Goal: Task Accomplishment & Management: Manage account settings

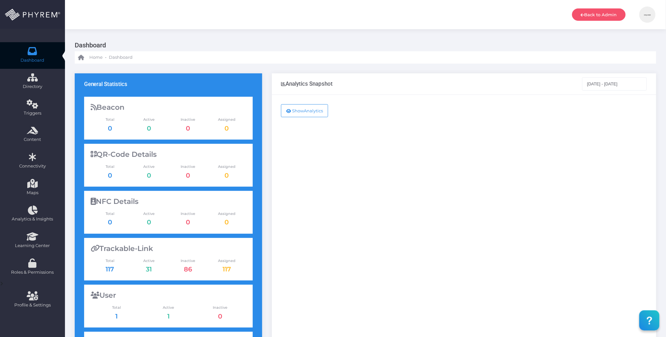
click at [458, 186] on div "Show Analytics" at bounding box center [464, 264] width 384 height 339
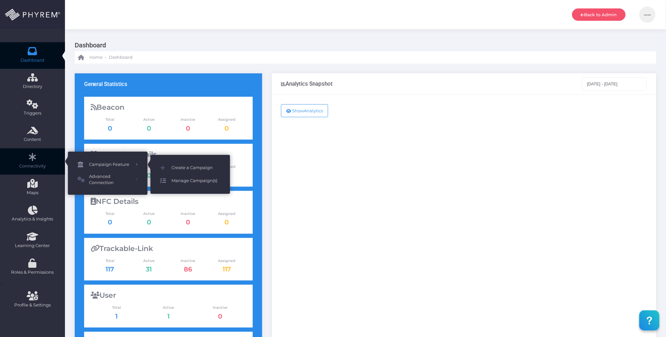
click at [195, 181] on span "Manage Campaign(s)" at bounding box center [195, 181] width 49 height 8
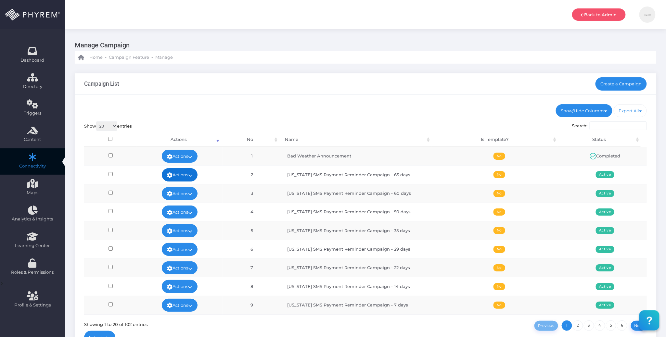
click at [191, 175] on icon at bounding box center [190, 175] width 4 height 0
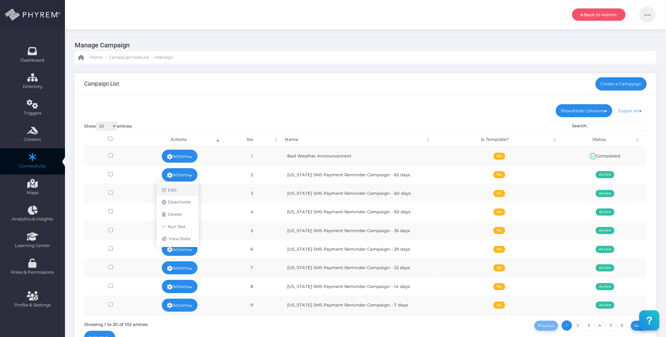
click at [182, 187] on link "Edit" at bounding box center [178, 190] width 42 height 12
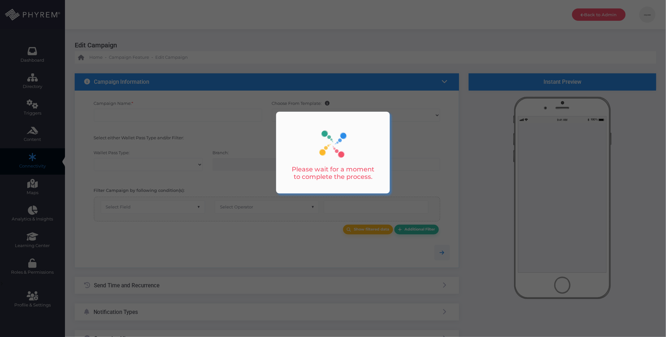
type input "[US_STATE] SMS Payment Reminder Campaign - 65 days"
select select "15"
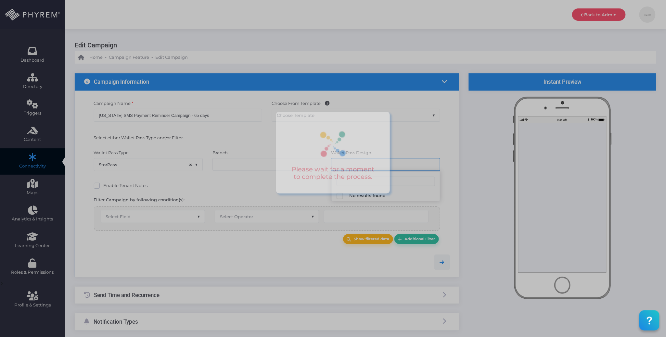
select select "662"
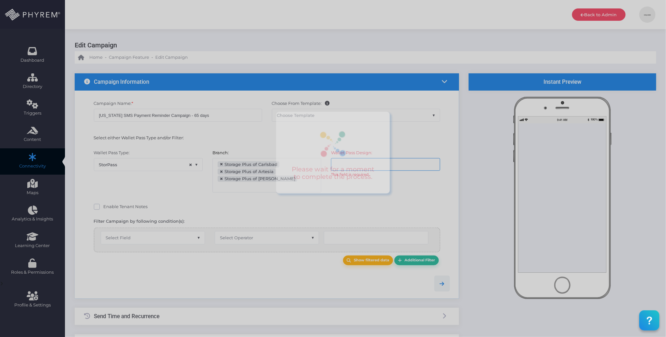
select select "after_x_days"
select select "2197"
select select "dPaidThru"
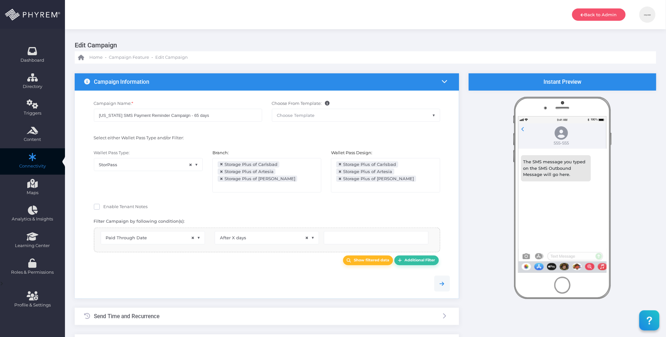
scroll to position [31, 0]
type input "66"
select select "pr_wallet_users.voided"
select select "equals"
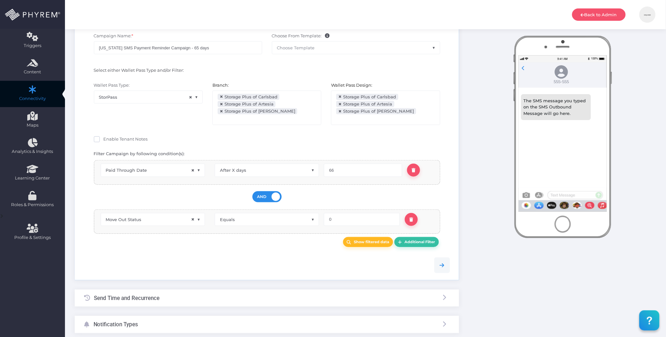
scroll to position [86, 0]
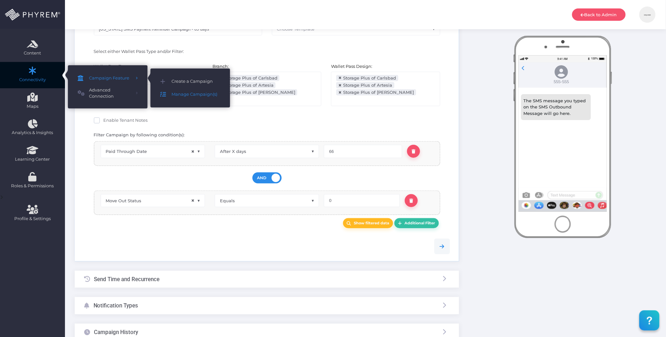
click at [194, 91] on span "Manage Campaign(s)" at bounding box center [195, 94] width 49 height 8
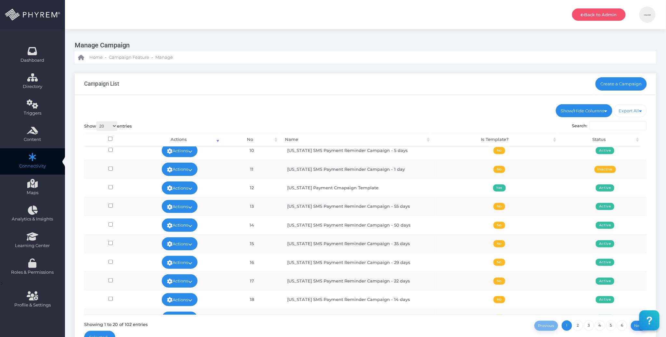
scroll to position [210, 0]
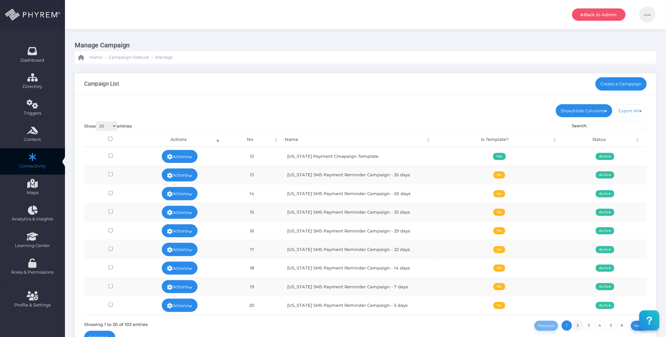
click at [575, 324] on link "2" at bounding box center [577, 325] width 10 height 10
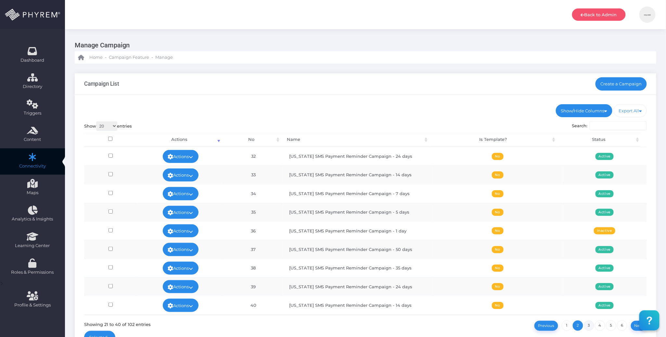
click at [589, 326] on link "3" at bounding box center [589, 325] width 10 height 10
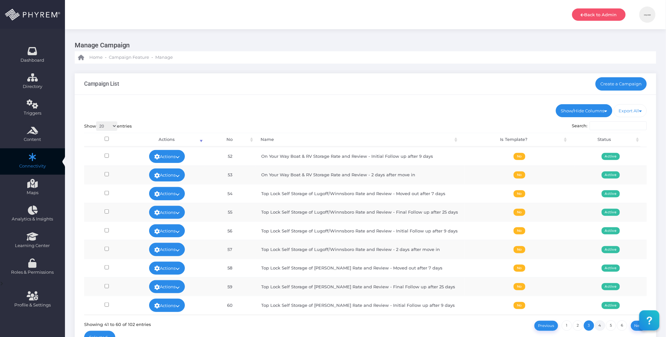
click at [599, 326] on link "4" at bounding box center [600, 325] width 10 height 10
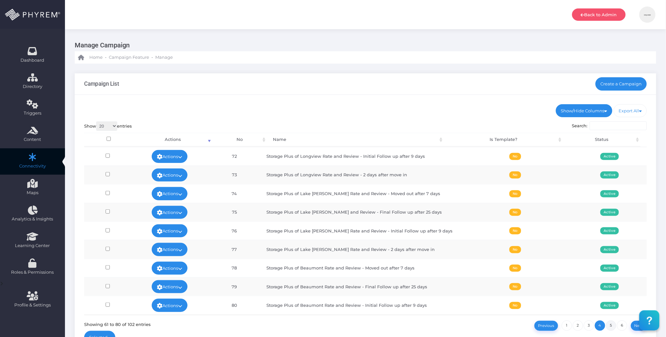
click at [612, 326] on link "5" at bounding box center [611, 325] width 10 height 10
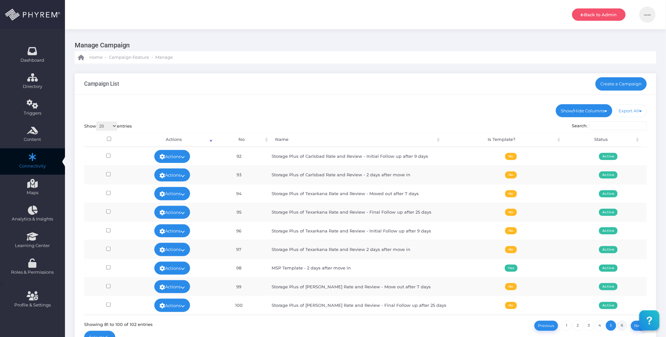
click at [622, 325] on link "6" at bounding box center [622, 325] width 10 height 10
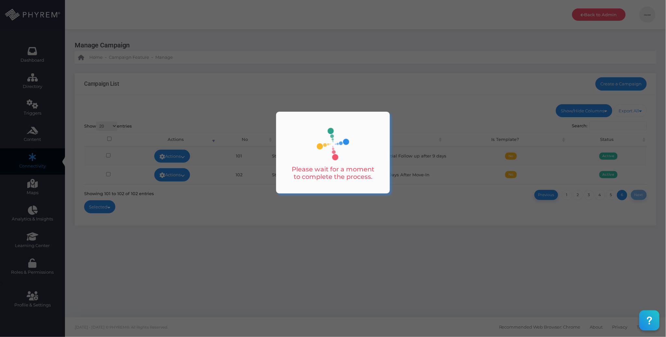
scroll to position [0, 0]
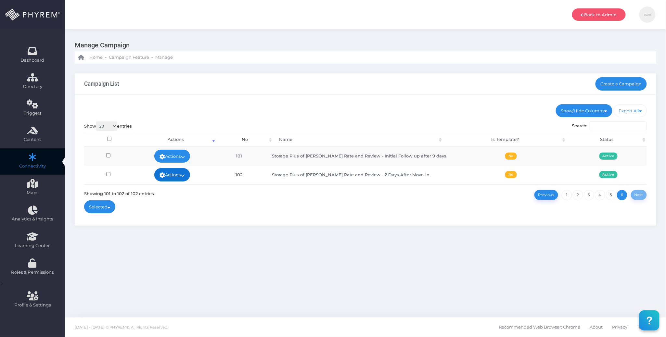
click at [186, 173] on link "Actions" at bounding box center [172, 174] width 36 height 13
click at [461, 208] on div "Show/Hide Columns No Name Is Template? Status DONE" at bounding box center [365, 160] width 581 height 131
click at [484, 282] on div "Manage Campaign Home - Campaign Feature - Manage Campaign List Create a Campaig…" at bounding box center [365, 173] width 601 height 288
click at [568, 195] on link "1" at bounding box center [566, 195] width 10 height 10
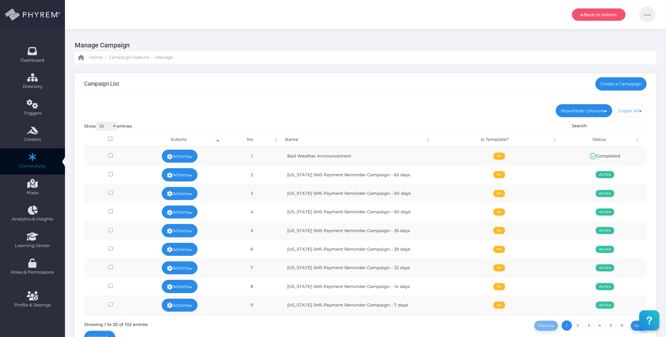
click at [410, 91] on div "Campaign List Create a Campaign" at bounding box center [365, 83] width 581 height 21
click at [192, 157] on icon at bounding box center [190, 157] width 4 height 0
click at [182, 167] on link "View" at bounding box center [178, 171] width 42 height 12
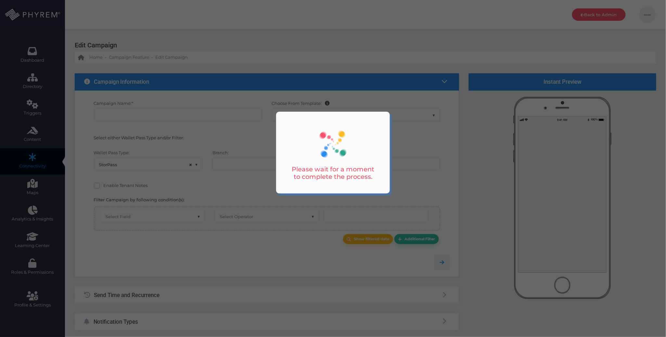
type input "Bad Weather Announcement"
select select "15"
type input "[DATE] 11:30 AM"
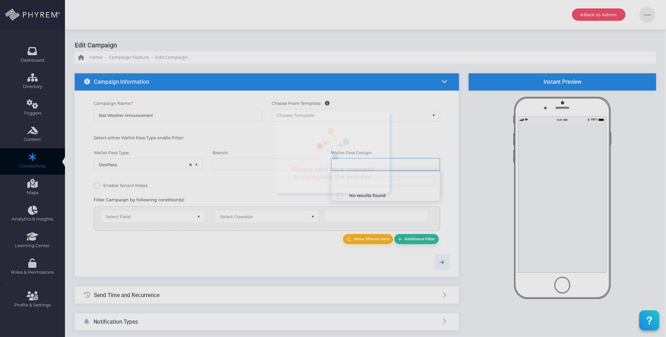
select select "658"
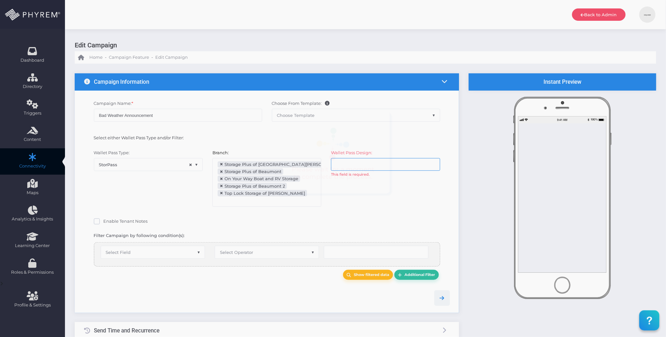
scroll to position [81, 0]
select select "equals"
select select "2207"
select select "pr_wallet_users.user_pass_status"
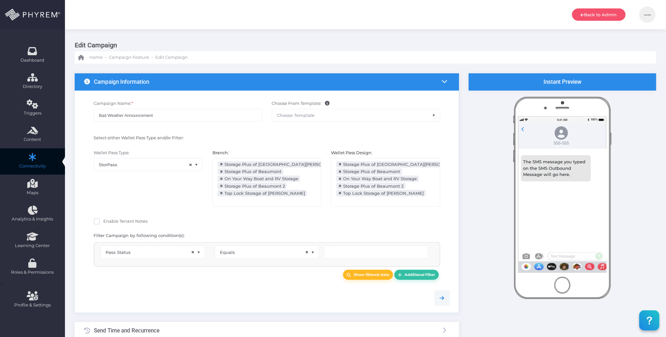
scroll to position [52, 0]
type input "Created"
select select "pr_wallet_users.voided"
select select "equals"
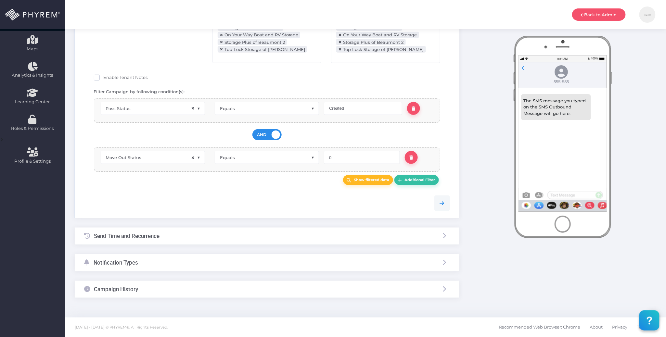
drag, startPoint x: 225, startPoint y: 241, endPoint x: 209, endPoint y: 240, distance: 16.3
click at [225, 242] on div "Send Time and Recurrence" at bounding box center [267, 236] width 384 height 17
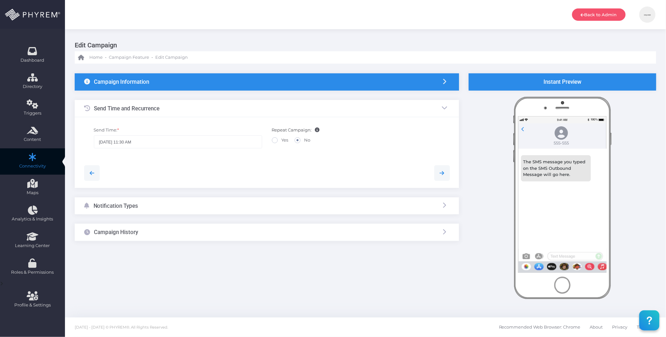
scroll to position [0, 0]
click at [212, 206] on div "Notification Types" at bounding box center [267, 205] width 384 height 17
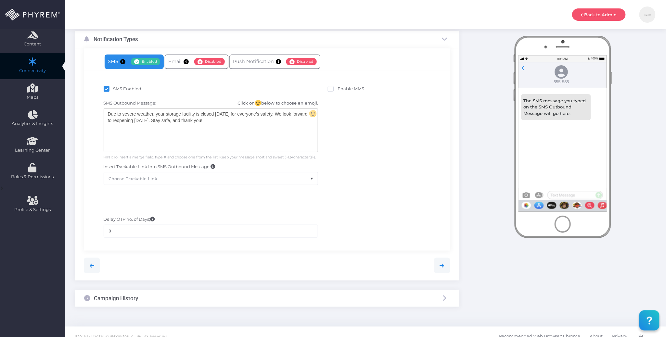
scroll to position [105, 0]
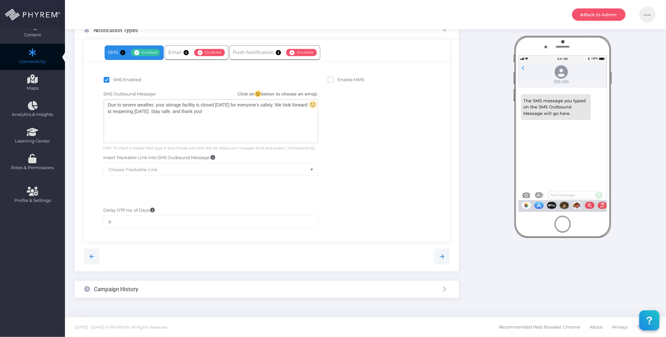
click at [293, 290] on div "Campaign History" at bounding box center [267, 289] width 384 height 17
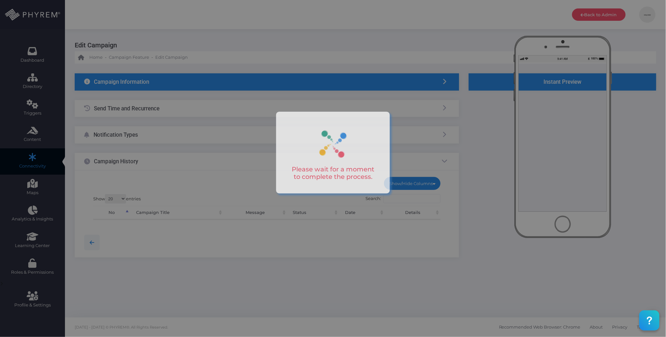
scroll to position [0, 0]
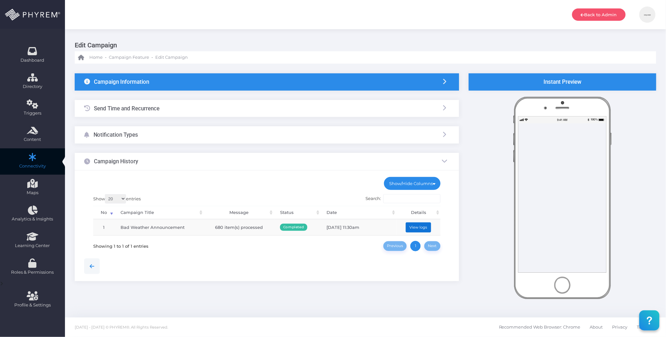
click at [412, 225] on button "View logs" at bounding box center [418, 227] width 25 height 10
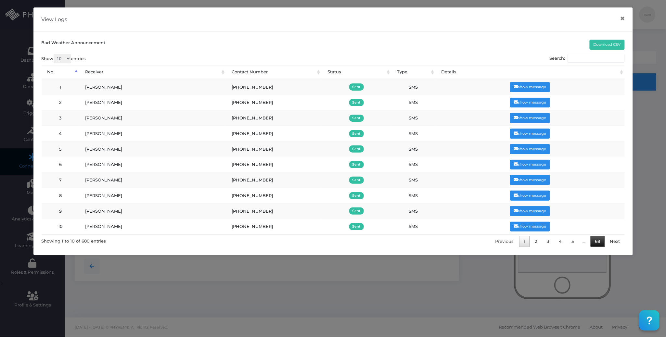
click at [595, 244] on link "68" at bounding box center [597, 241] width 14 height 11
click at [620, 17] on button "×" at bounding box center [622, 18] width 13 height 15
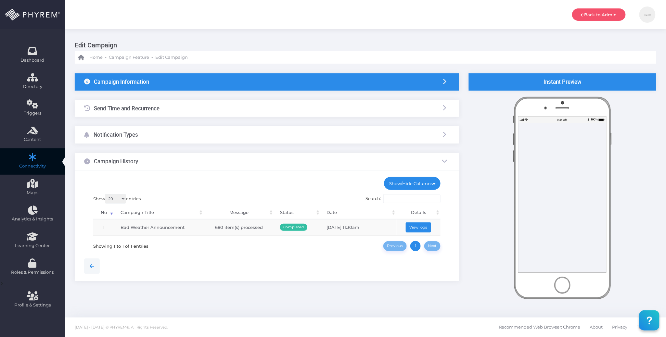
click at [211, 104] on div "Send Time and Recurrence" at bounding box center [267, 108] width 384 height 17
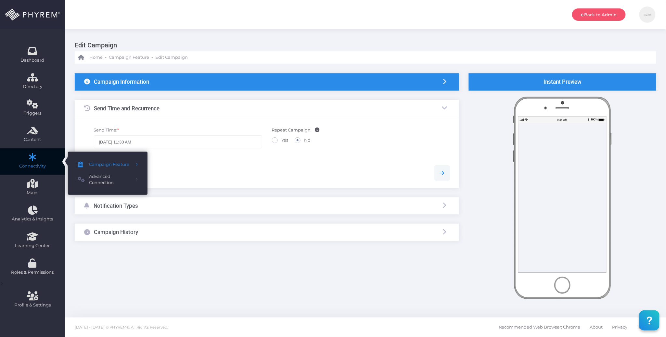
click at [42, 158] on link "Connectivity" at bounding box center [32, 161] width 65 height 27
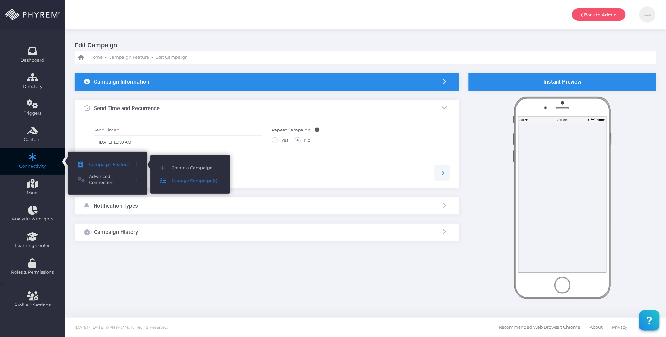
click at [188, 179] on span "Manage Campaign(s)" at bounding box center [195, 181] width 49 height 8
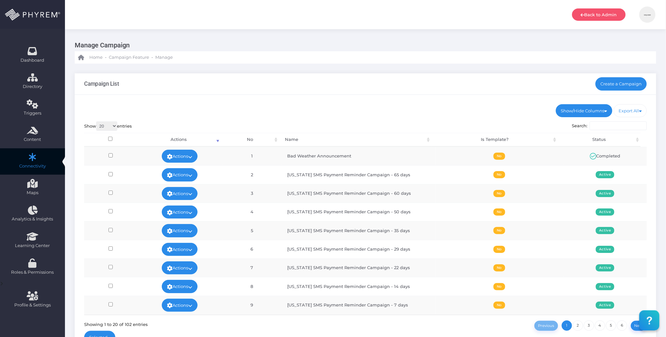
click at [374, 90] on div "Campaign List Create a Campaign" at bounding box center [365, 83] width 581 height 21
click at [646, 17] on img at bounding box center [647, 14] width 16 height 16
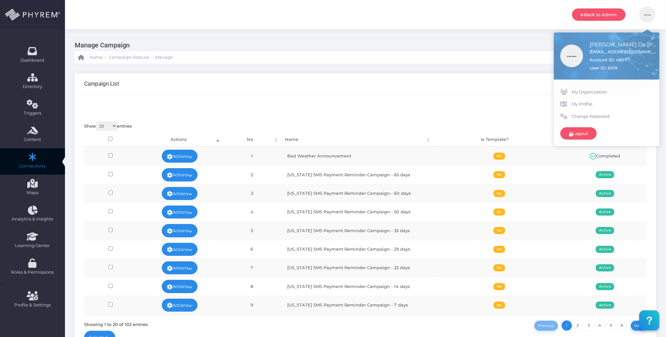
click at [429, 115] on ul "Show/Hide Columns No Name Is Template? Status" at bounding box center [365, 110] width 563 height 13
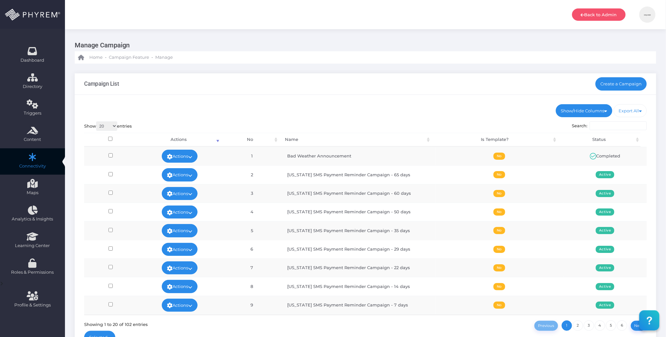
click at [311, 119] on div "Show/Hide Columns No Name Is Template? Status DONE" at bounding box center [365, 226] width 581 height 262
click at [192, 157] on icon at bounding box center [190, 157] width 4 height 0
click at [251, 117] on ul "Show/Hide Columns No Name Is Template? Status" at bounding box center [365, 110] width 563 height 13
click at [192, 175] on icon at bounding box center [190, 175] width 4 height 0
click at [274, 101] on div "Show/Hide Columns No Name Is Template? Status DONE" at bounding box center [365, 226] width 581 height 262
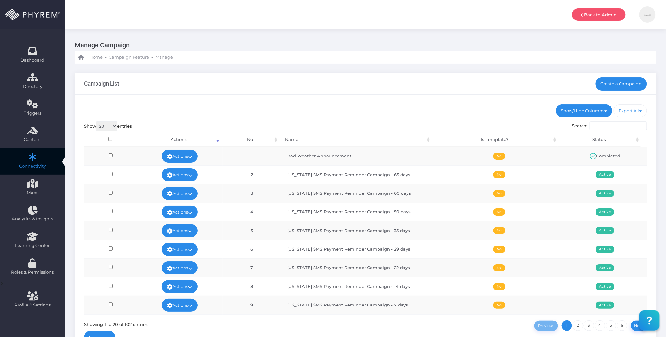
click at [370, 122] on div "Show 20 100 300 500 1,000 entries Search: Processing... Actions No Name Is Temp…" at bounding box center [365, 225] width 563 height 209
click at [338, 116] on ul "Show/Hide Columns No Name Is Template? Status" at bounding box center [365, 110] width 563 height 13
click at [301, 94] on div "Campaign List Create a Campaign" at bounding box center [365, 83] width 581 height 21
click at [613, 125] on input "Search:" at bounding box center [617, 125] width 57 height 9
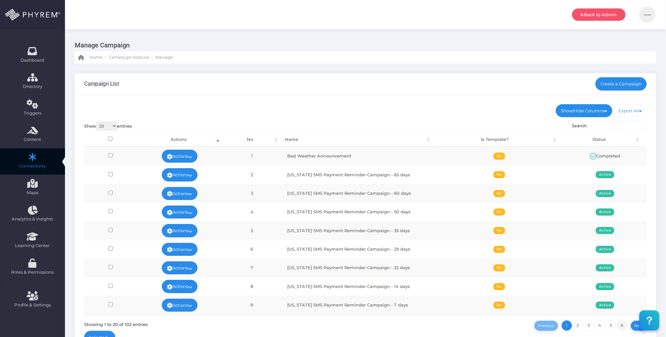
click at [620, 325] on link "6" at bounding box center [622, 325] width 10 height 10
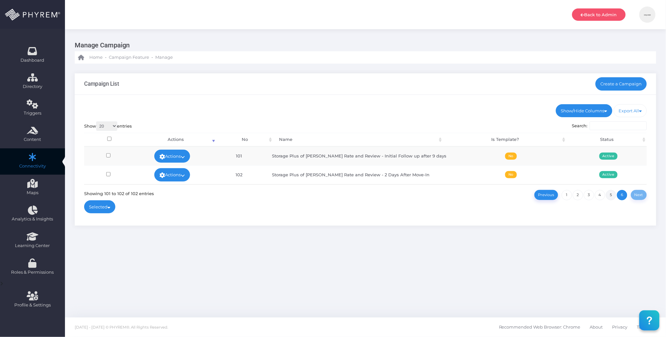
click at [611, 194] on link "5" at bounding box center [611, 195] width 10 height 10
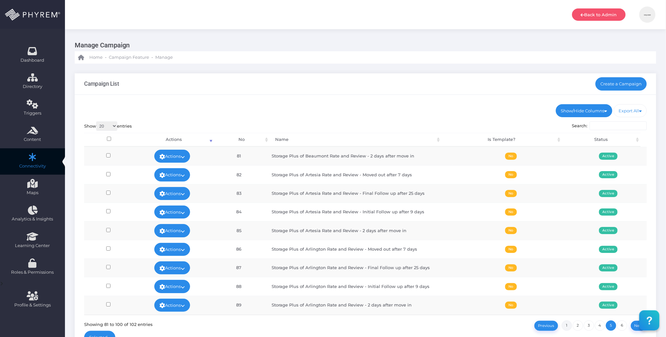
click at [568, 324] on link "1" at bounding box center [566, 325] width 10 height 10
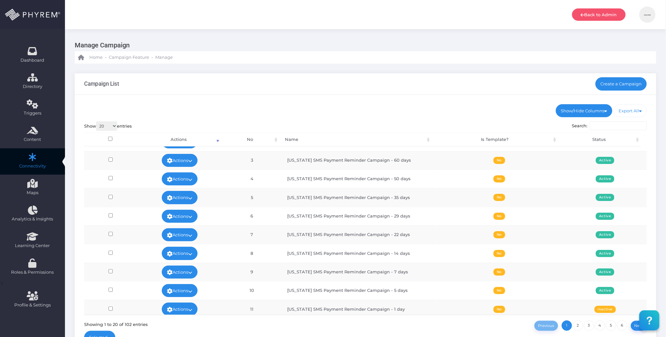
scroll to position [86, 0]
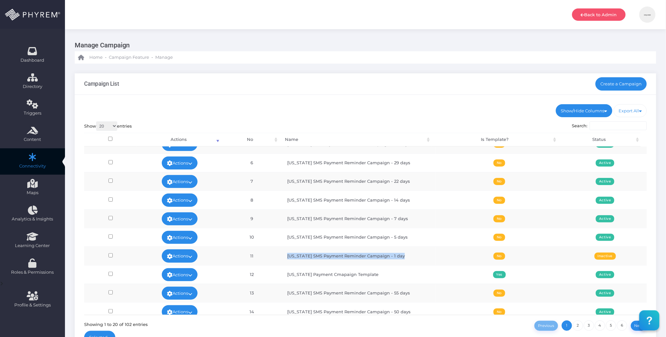
drag, startPoint x: 285, startPoint y: 258, endPoint x: 416, endPoint y: 256, distance: 131.2
click at [416, 256] on td "[US_STATE] SMS Payment Reminder Campaign - 1 day" at bounding box center [358, 255] width 154 height 19
copy td "[US_STATE] SMS Payment Reminder Campaign - 1 day"
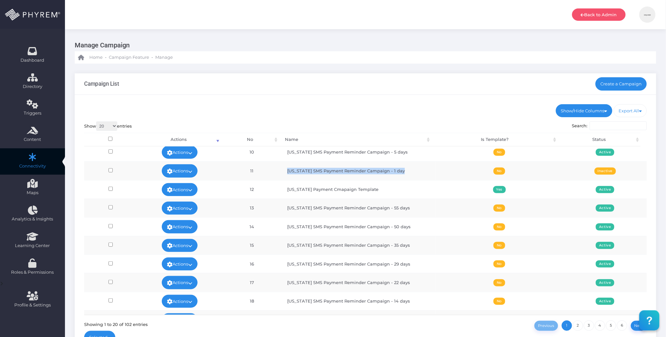
scroll to position [173, 0]
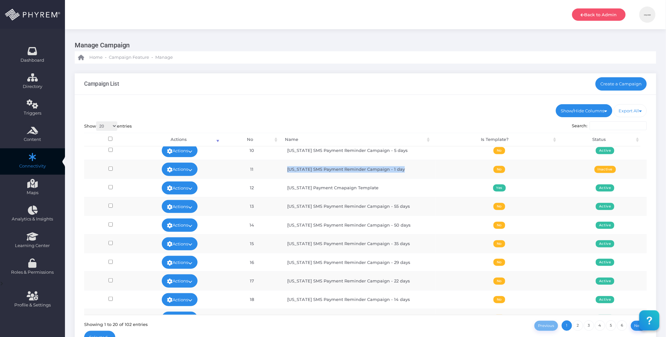
click at [424, 171] on td "[US_STATE] SMS Payment Reminder Campaign - 1 day" at bounding box center [358, 169] width 154 height 19
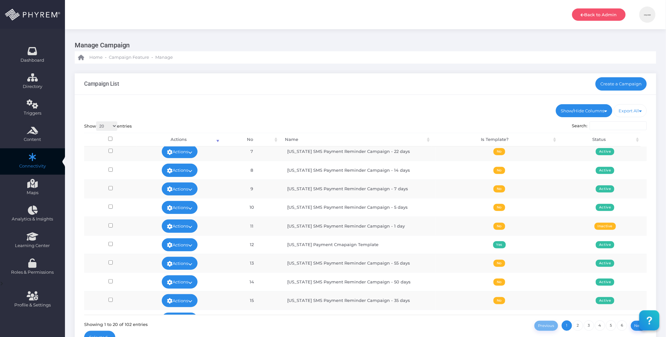
scroll to position [130, 0]
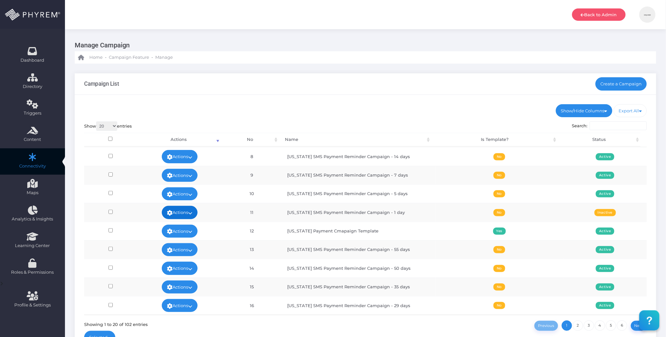
click at [192, 213] on icon at bounding box center [190, 213] width 4 height 0
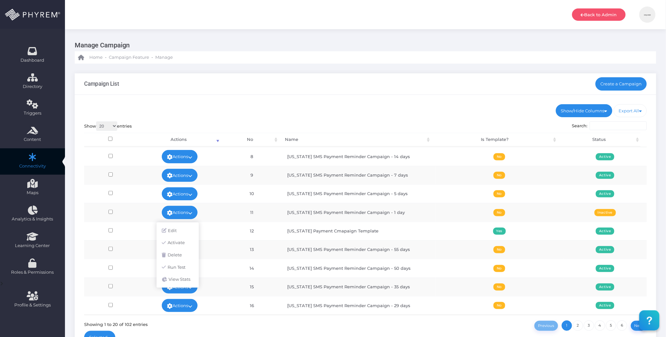
click at [222, 217] on td "11" at bounding box center [251, 212] width 59 height 19
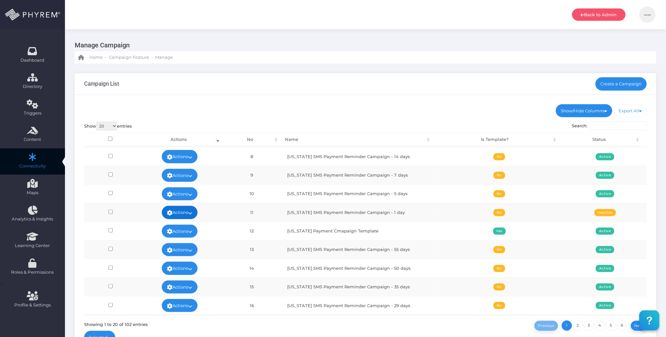
click at [190, 213] on icon at bounding box center [190, 213] width 4 height 0
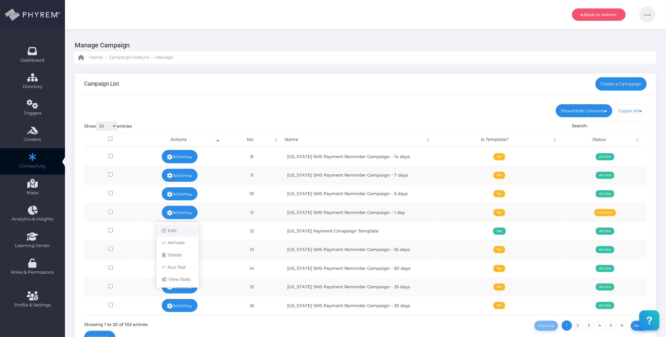
click at [184, 227] on link "Edit" at bounding box center [178, 231] width 42 height 12
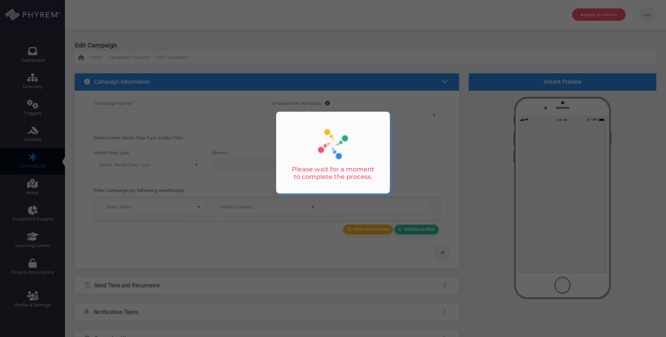
type input "[US_STATE] SMS Payment Reminder Campaign - 1 day"
select select "15"
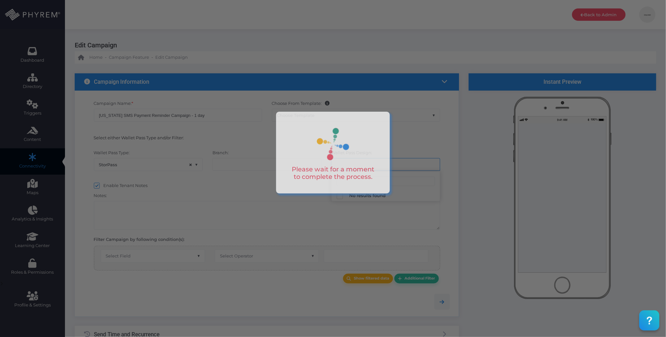
select select "662"
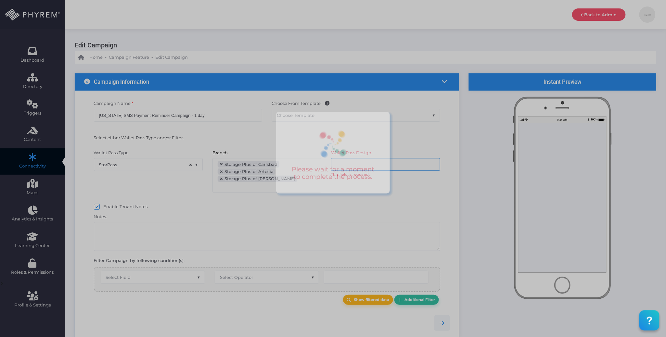
scroll to position [35, 0]
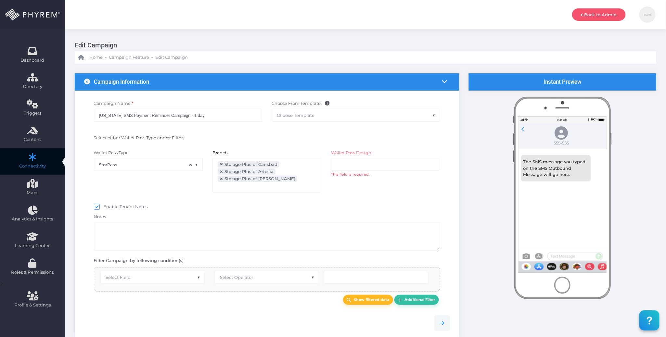
select select "after_x_days"
select select "2197"
select select "dPaidThru"
type input "2"
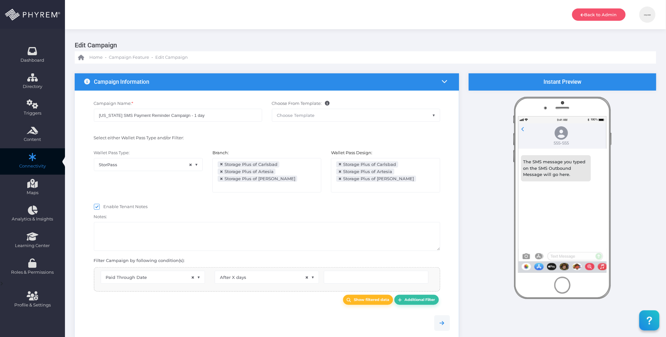
type input "2"
select select "pr_wallet_users.voided"
select select "equals"
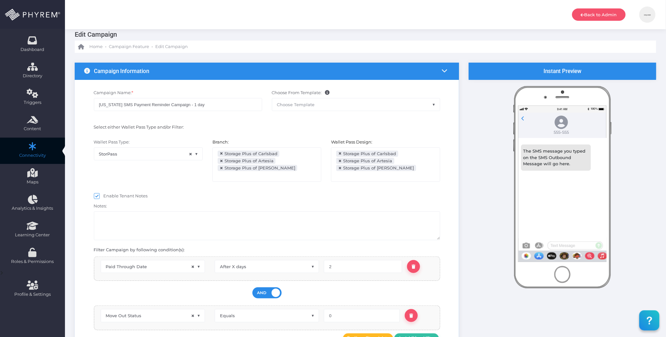
scroll to position [0, 0]
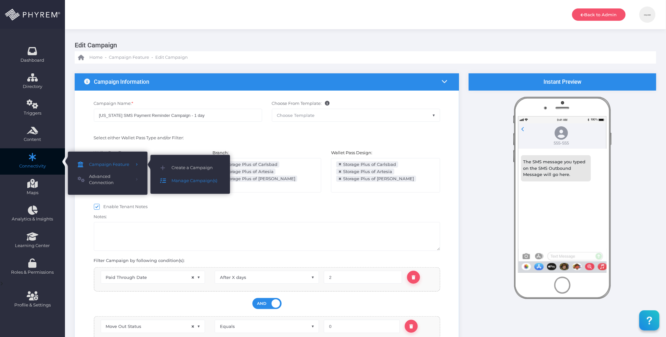
click at [186, 181] on span "Manage Campaign(s)" at bounding box center [195, 181] width 49 height 8
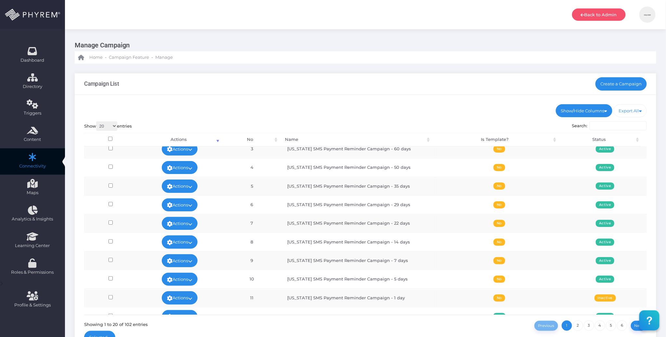
scroll to position [130, 0]
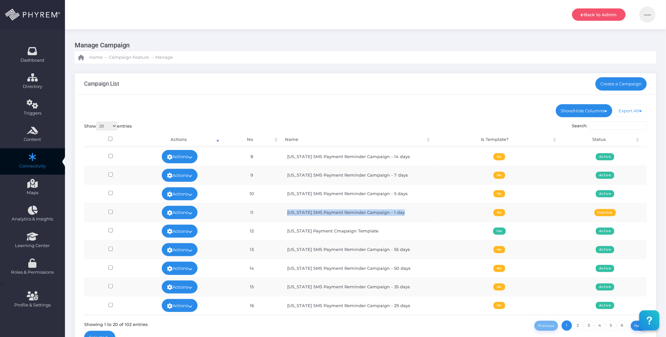
drag, startPoint x: 410, startPoint y: 218, endPoint x: 280, endPoint y: 218, distance: 130.5
click at [281, 218] on td "[US_STATE] SMS Payment Reminder Campaign - 1 day" at bounding box center [358, 212] width 154 height 19
click at [422, 216] on td "[US_STATE] SMS Payment Reminder Campaign - 1 day" at bounding box center [358, 212] width 154 height 19
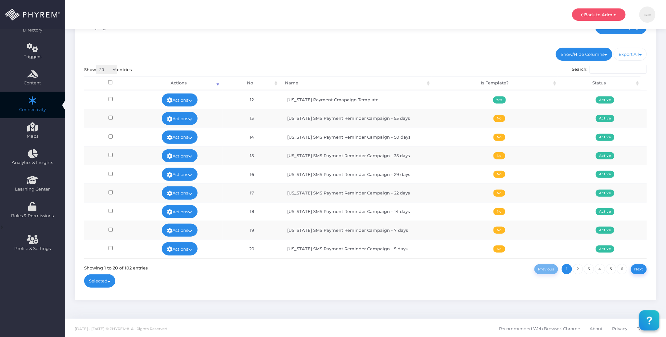
scroll to position [57, 0]
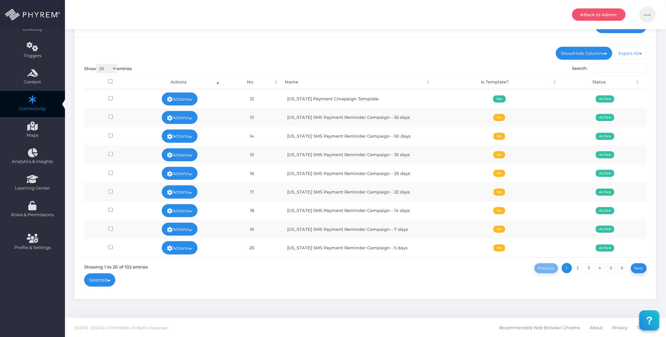
click at [427, 289] on div "Show/Hide Columns No Name Is Template? Status DONE" at bounding box center [365, 168] width 581 height 262
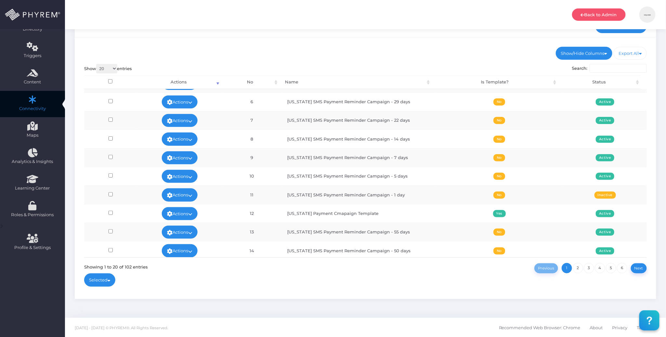
scroll to position [38, 0]
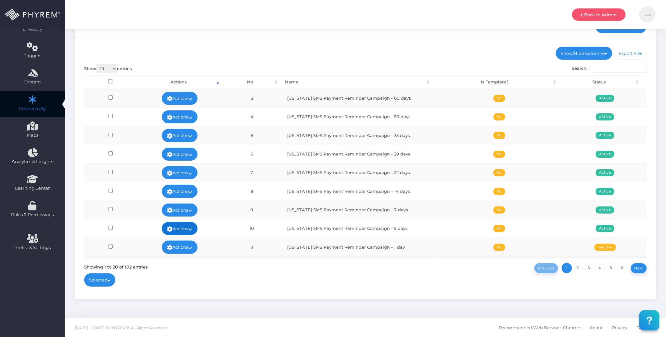
click at [191, 228] on link "Actions" at bounding box center [180, 228] width 36 height 13
click at [169, 167] on link "Edit" at bounding box center [178, 168] width 42 height 12
click at [194, 230] on link "Actions" at bounding box center [180, 228] width 36 height 13
click at [225, 229] on td "10" at bounding box center [251, 228] width 59 height 19
click at [191, 229] on icon at bounding box center [190, 229] width 4 height 0
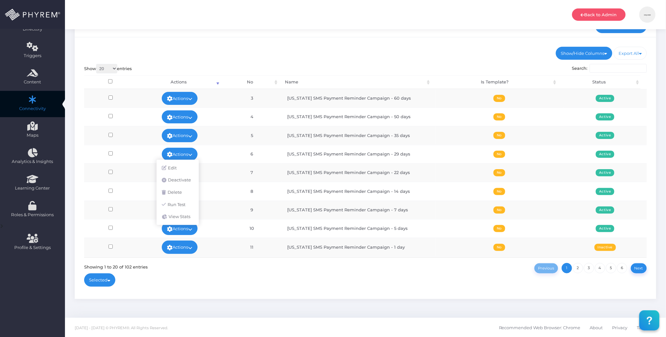
drag, startPoint x: 222, startPoint y: 301, endPoint x: 221, endPoint y: 298, distance: 3.8
click at [222, 300] on div "Campaign List Create a Campaign Show/Hide Columns No" at bounding box center [365, 162] width 601 height 312
click at [188, 229] on link "Actions" at bounding box center [180, 228] width 36 height 13
click at [178, 168] on link "Edit" at bounding box center [178, 168] width 42 height 12
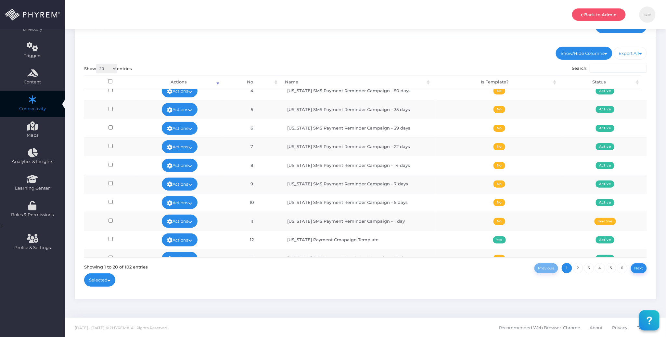
scroll to position [0, 0]
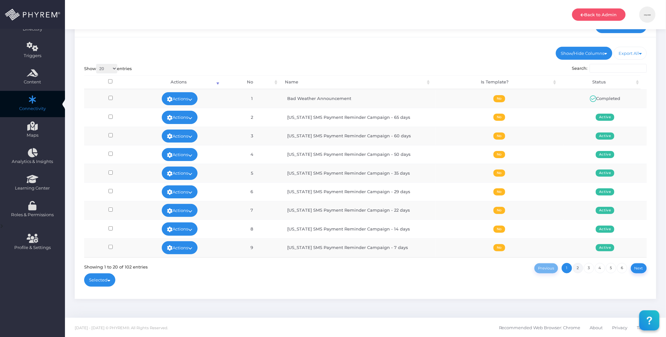
click at [577, 267] on link "2" at bounding box center [577, 268] width 10 height 10
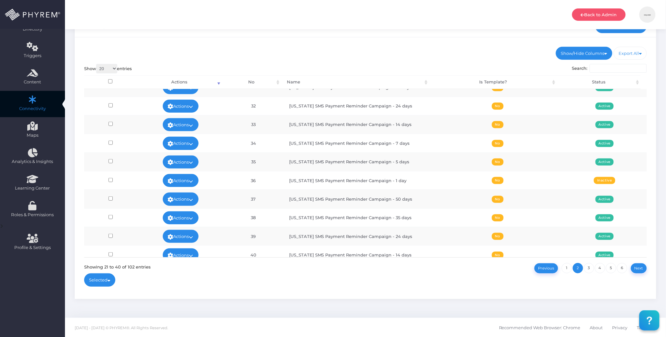
scroll to position [210, 0]
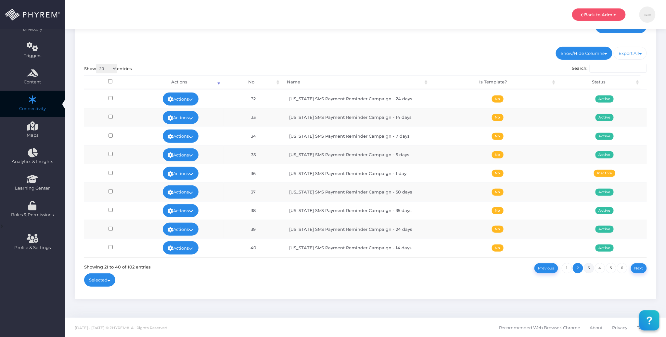
click at [589, 269] on link "3" at bounding box center [589, 268] width 10 height 10
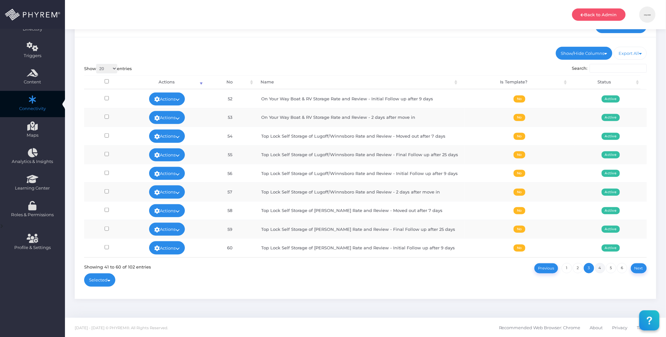
click at [599, 268] on link "4" at bounding box center [600, 268] width 10 height 10
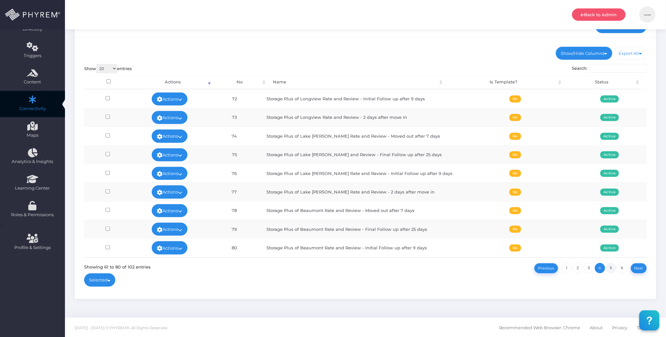
click at [610, 270] on link "5" at bounding box center [611, 268] width 10 height 10
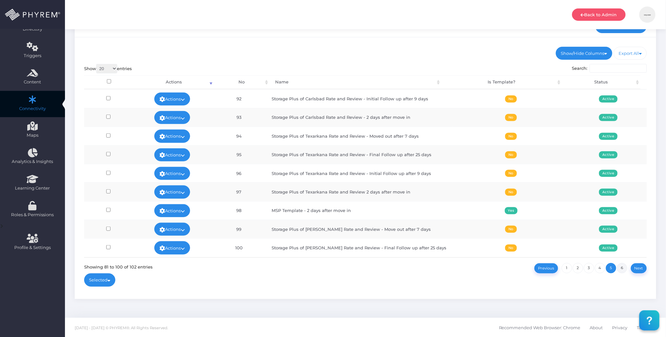
click at [622, 270] on link "6" at bounding box center [622, 268] width 10 height 10
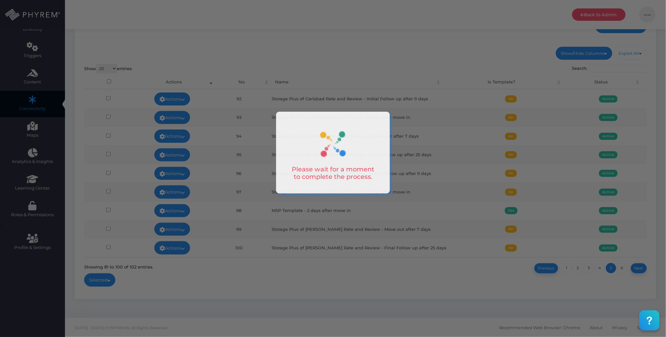
scroll to position [0, 0]
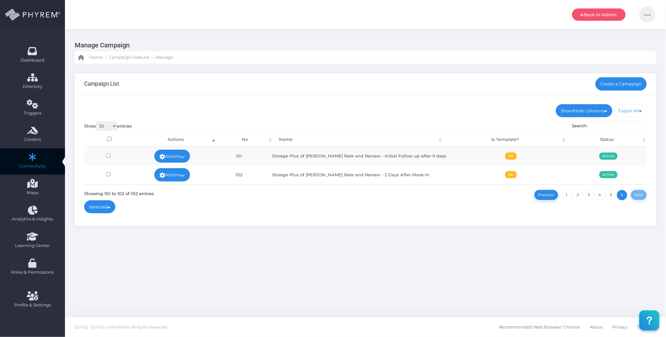
click at [414, 243] on div "Campaign List Create a Campaign Show/Hide Columns No" at bounding box center [365, 154] width 601 height 181
click at [185, 175] on icon at bounding box center [183, 175] width 4 height 0
click at [179, 156] on link "Edit" at bounding box center [175, 156] width 42 height 12
click at [599, 195] on link "4" at bounding box center [600, 195] width 10 height 10
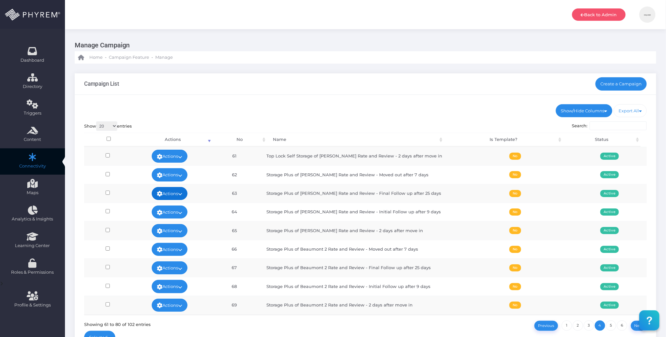
drag, startPoint x: 184, startPoint y: 194, endPoint x: 190, endPoint y: 197, distance: 7.0
click at [182, 194] on icon at bounding box center [180, 194] width 4 height 0
click at [174, 208] on link "Edit" at bounding box center [171, 209] width 42 height 12
click at [587, 326] on link "3" at bounding box center [589, 325] width 10 height 10
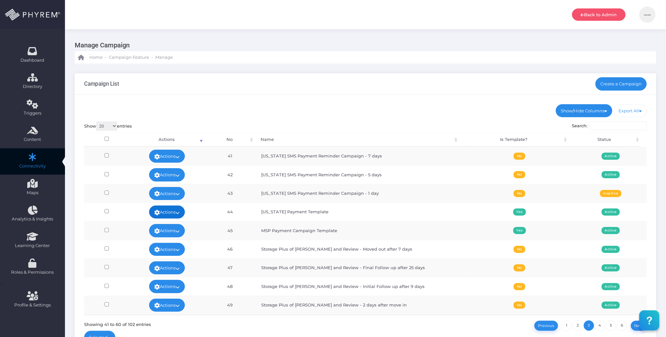
click at [180, 213] on icon at bounding box center [177, 213] width 4 height 0
click at [168, 222] on link "Edit" at bounding box center [165, 228] width 42 height 12
click at [182, 193] on link "Actions" at bounding box center [167, 193] width 36 height 13
click at [173, 207] on link "Edit" at bounding box center [165, 209] width 42 height 12
click at [182, 173] on link "Actions" at bounding box center [167, 174] width 36 height 13
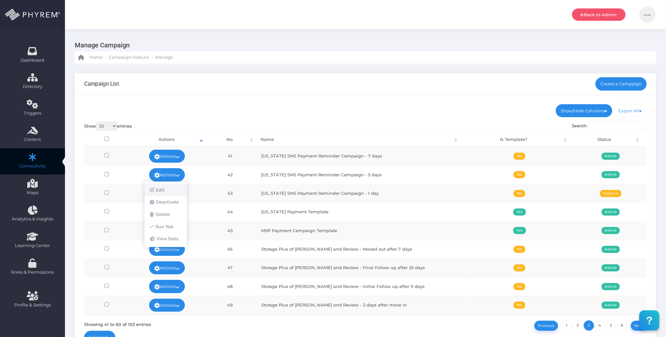
click at [175, 188] on link "Edit" at bounding box center [165, 190] width 42 height 12
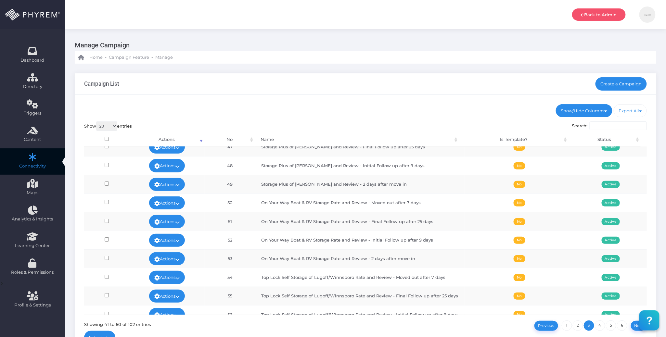
scroll to position [130, 0]
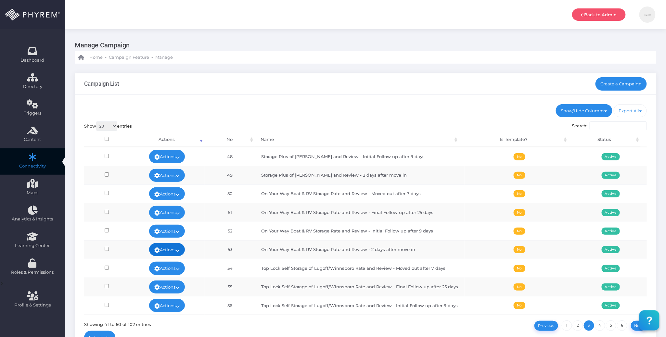
click at [175, 255] on link "Actions" at bounding box center [167, 249] width 36 height 13
click at [173, 190] on link "Edit" at bounding box center [165, 190] width 42 height 12
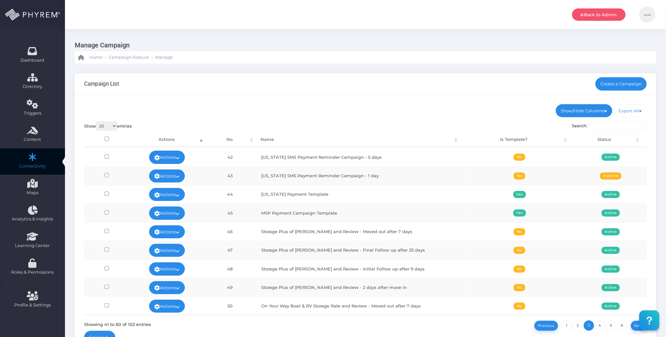
scroll to position [0, 0]
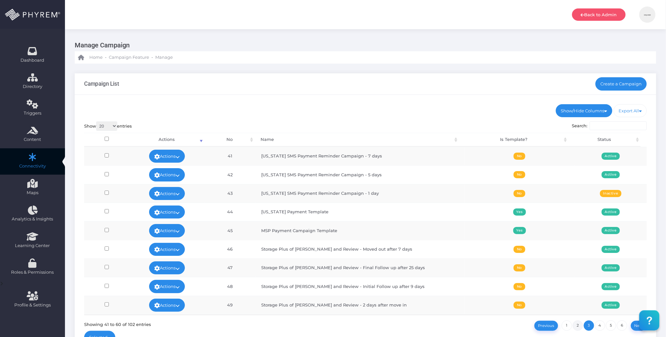
click at [577, 326] on link "2" at bounding box center [577, 325] width 10 height 10
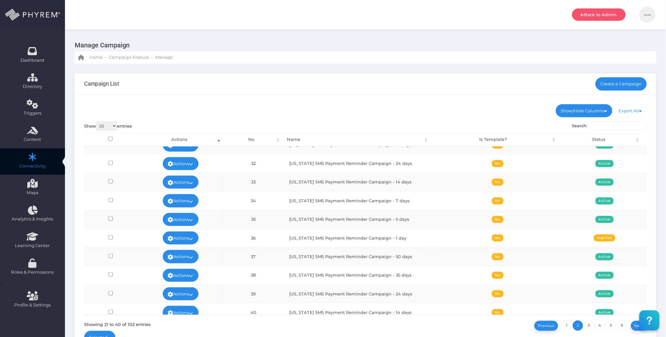
scroll to position [210, 0]
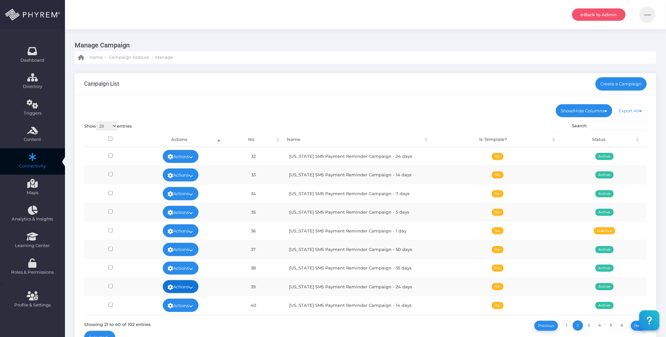
click at [193, 287] on icon at bounding box center [191, 287] width 4 height 0
click at [177, 217] on link "Edit" at bounding box center [178, 223] width 42 height 12
click at [190, 176] on icon at bounding box center [191, 176] width 4 height 0
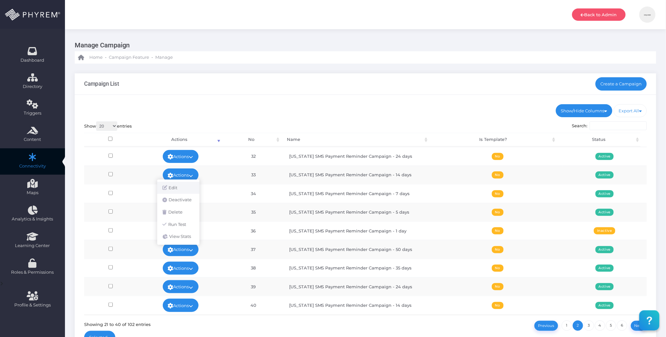
click at [186, 185] on link "Edit" at bounding box center [178, 188] width 42 height 12
click at [419, 110] on ul "Show/Hide Columns No Name Is Template? Status" at bounding box center [365, 110] width 563 height 13
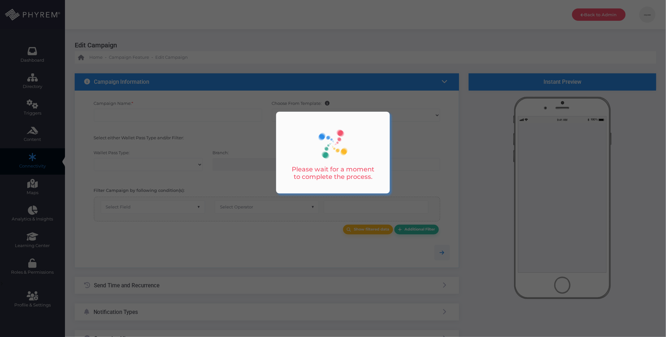
type input "[US_STATE] SMS Payment Reminder Campaign - 5 days"
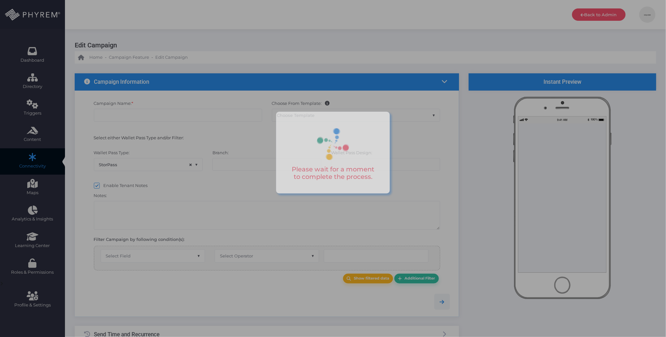
type input "Storage Plus of [PERSON_NAME] Rate and Review - Final Follow up after 25 days"
select select "15"
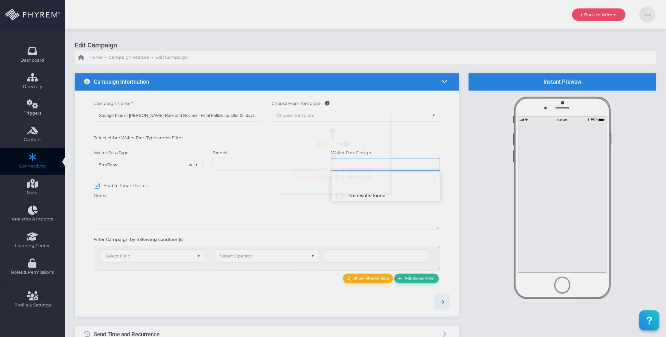
select select "671"
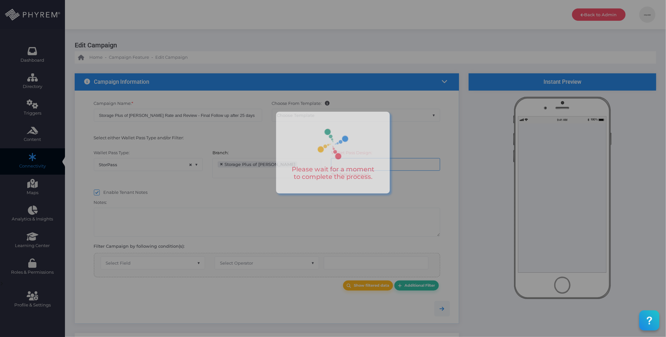
scroll to position [71, 0]
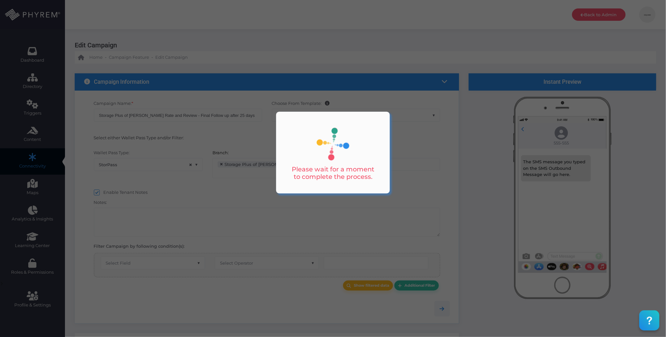
select select "after_x_days"
select select
select select "pr_wallet_users.created_date"
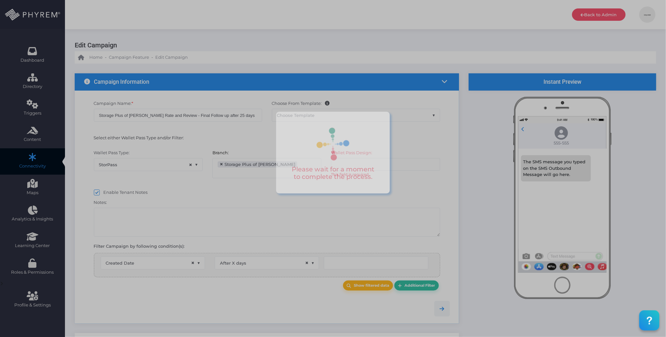
type input "25"
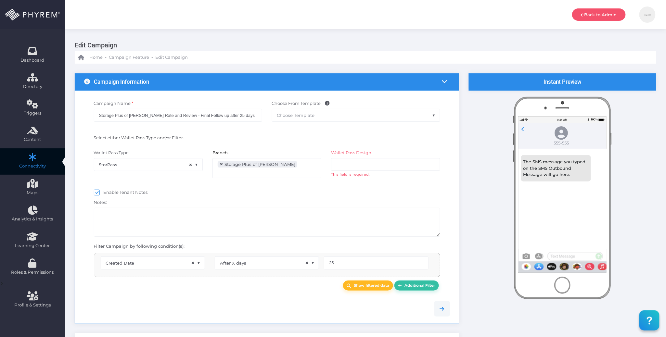
select select "pr_campaign_log.campaign_id"
select select "equals"
select select "pr_campaign_success_log_view.unfinished"
select select "in_list"
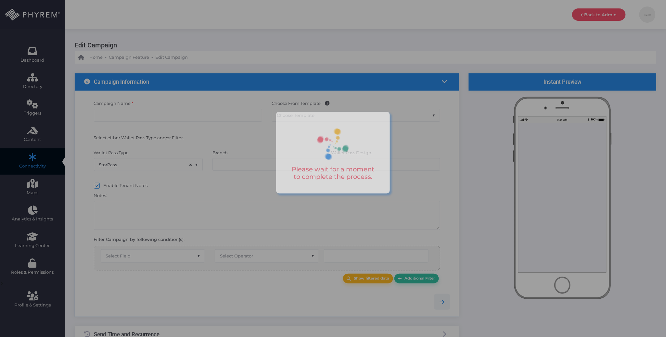
type input "Texas Payment Template"
select select "15"
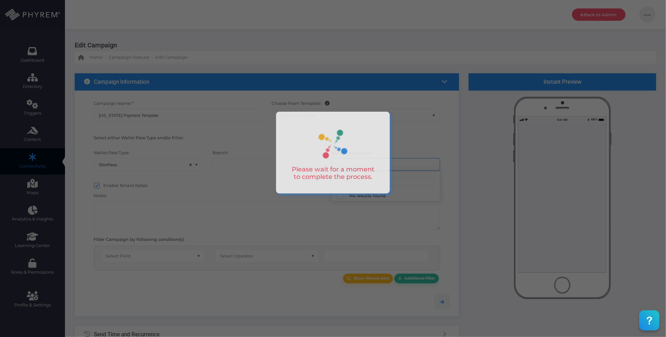
select select "659"
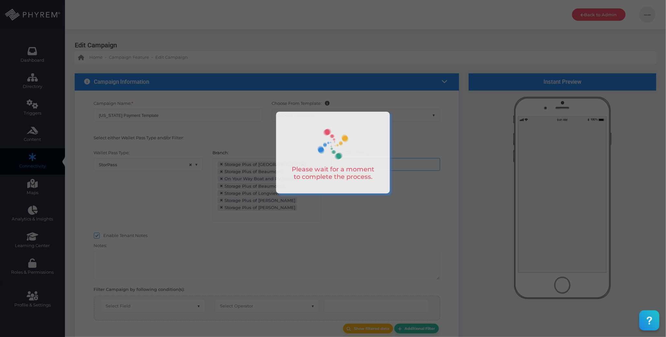
scroll to position [71, 0]
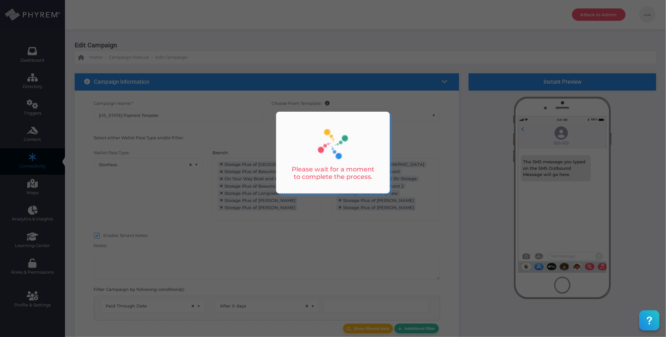
select select "2204"
select select "dPaidThru"
select select "after_x_days"
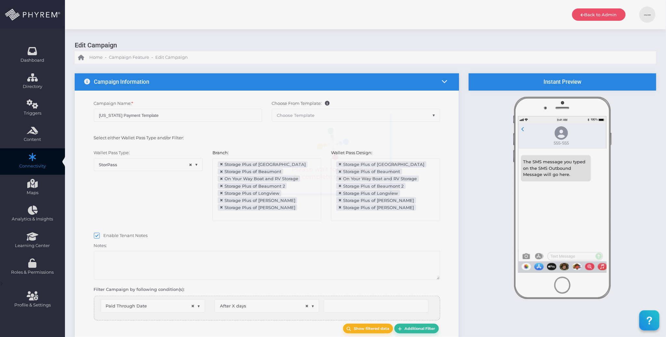
type input "2"
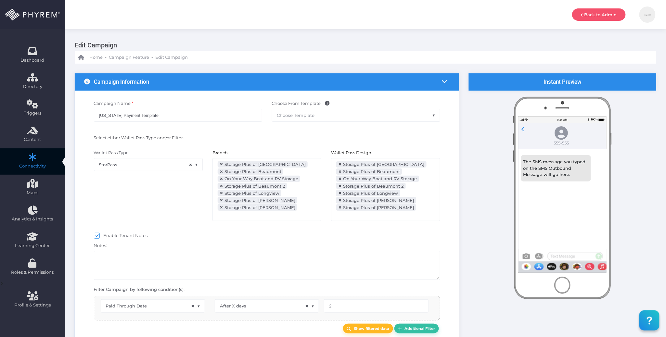
select select "pr_wallet_users.voided"
select select "equals"
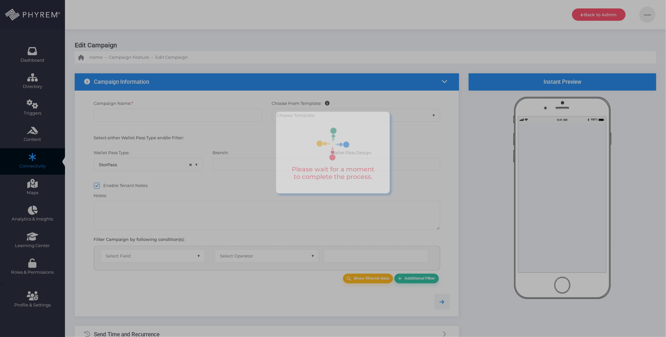
type input "[US_STATE] SMS Payment Reminder Campaign - 5 days"
select select "15"
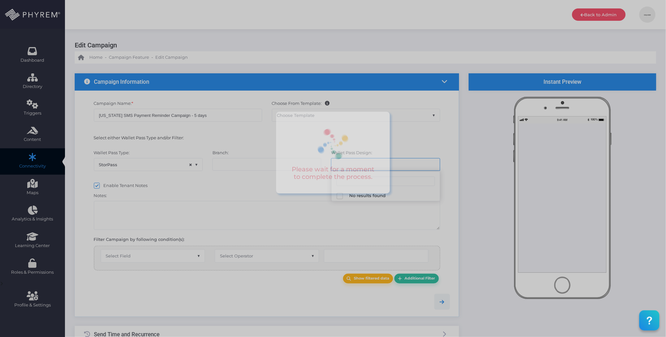
select select "659"
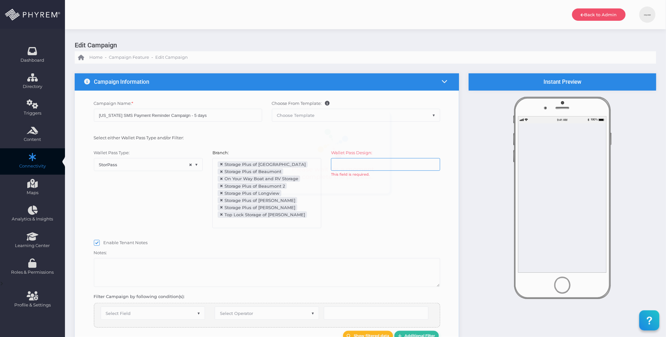
select select "after_x_days"
select select "2204"
select select "dPaidThru"
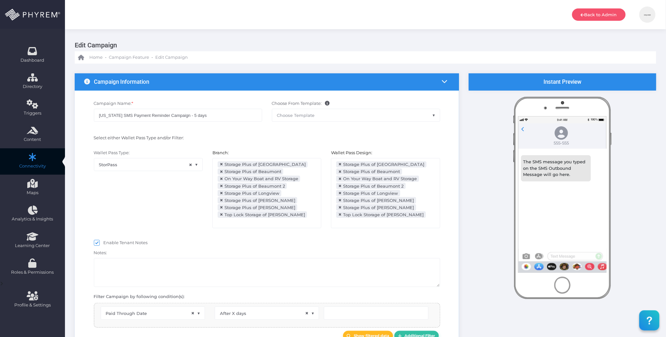
scroll to position [84, 0]
type input "6"
select select "pr_wallet_users.voided"
select select "equals"
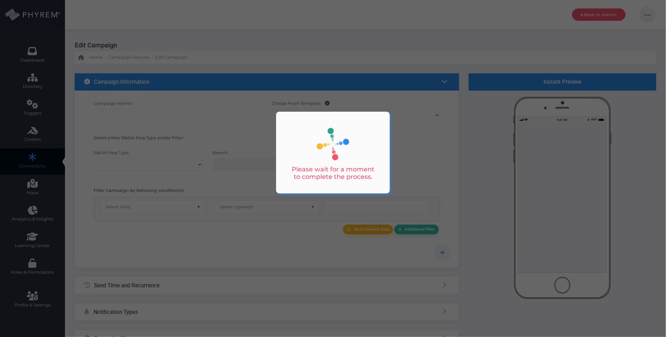
type input "On Your Way Boat & RV Storage Rate and Review - 2 days after move in"
select select "15"
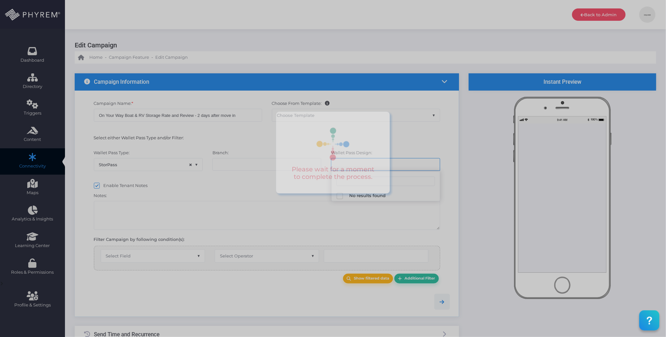
select select "661"
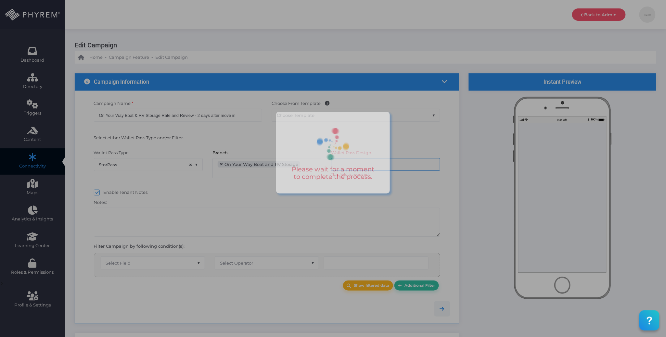
select select "after_x_days"
select select "2273"
select select "pr_wallet_users.created_date"
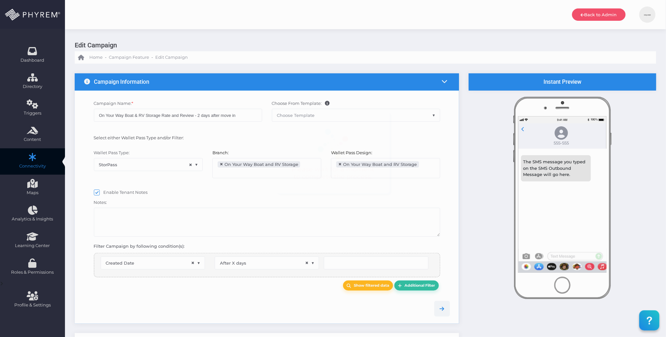
scroll to position [10, 0]
type input "2"
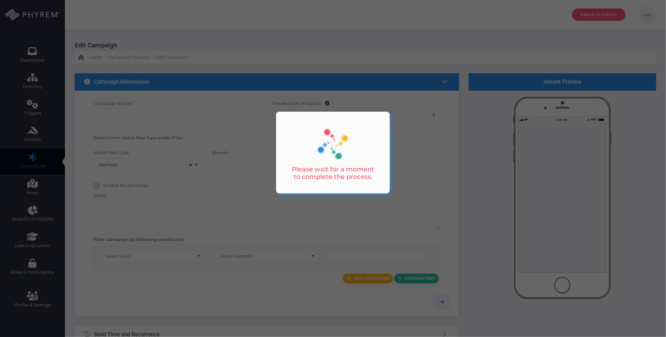
type input "Texas SMS Payment Reminder Campaign - 24 days"
select select "15"
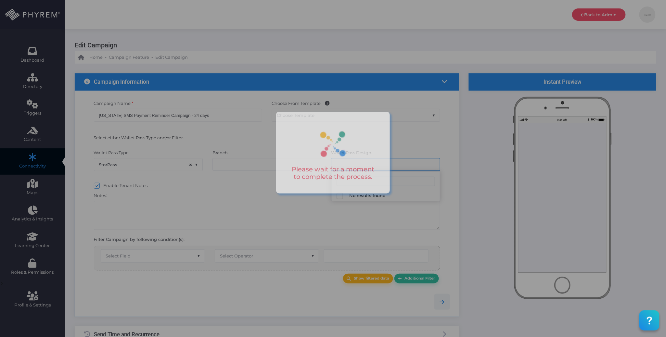
select select "659"
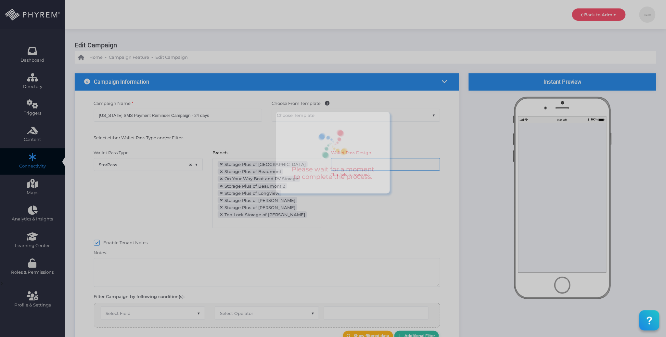
scroll to position [81, 0]
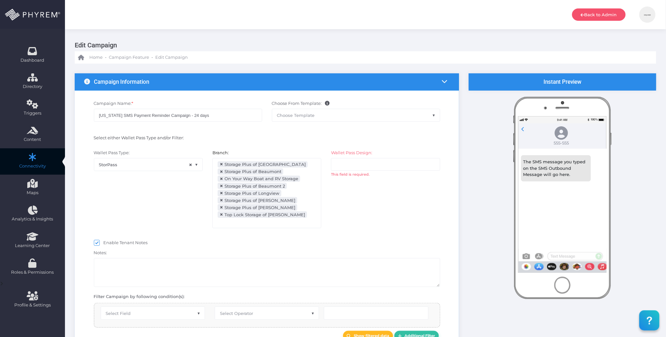
select select "after_x_days"
select select "2204"
select select "dPaidThru"
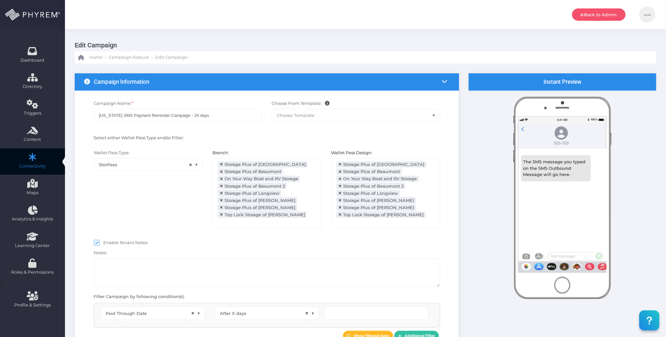
scroll to position [84, 0]
type input "25"
